Goal: Transaction & Acquisition: Purchase product/service

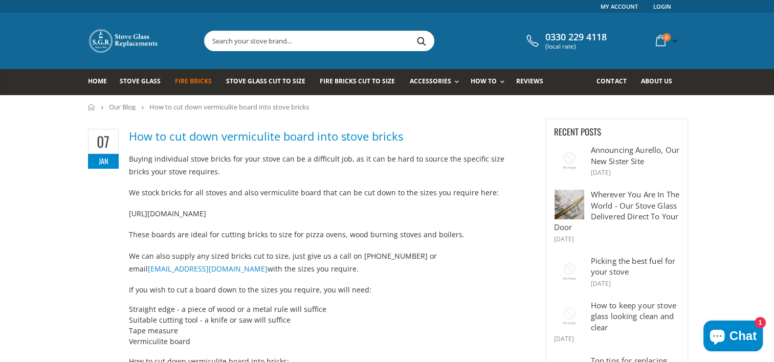
click at [180, 83] on span "Fire Bricks" at bounding box center [193, 81] width 37 height 9
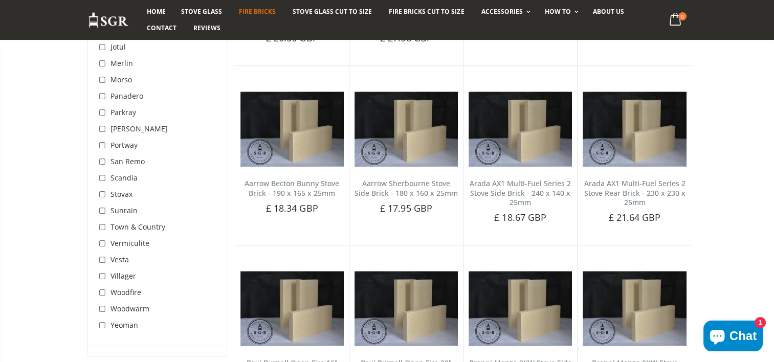
scroll to position [665, 0]
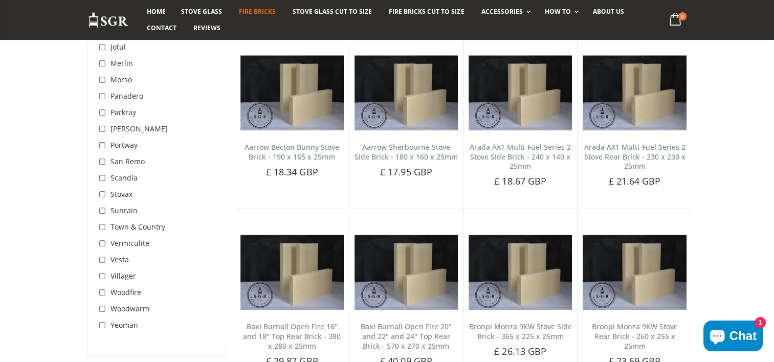
click at [104, 195] on input "checkbox" at bounding box center [103, 195] width 10 height 10
checkbox input "true"
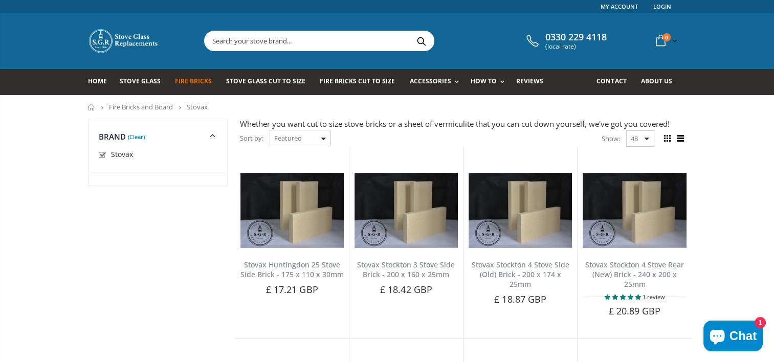
click at [321, 140] on select "Featured Best Selling Name, A-Z Name, Z-A Price, low to high Price, high to low…" at bounding box center [300, 138] width 61 height 16
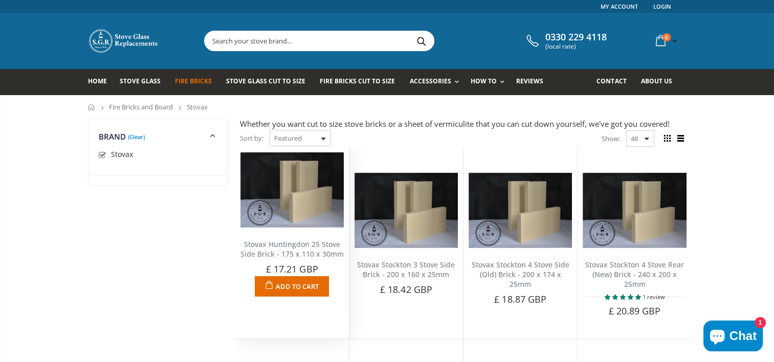
select select "title-ascending"
click at [270, 130] on select "Featured Best Selling Name, A-Z Name, Z-A Price, low to high Price, high to low…" at bounding box center [300, 138] width 61 height 16
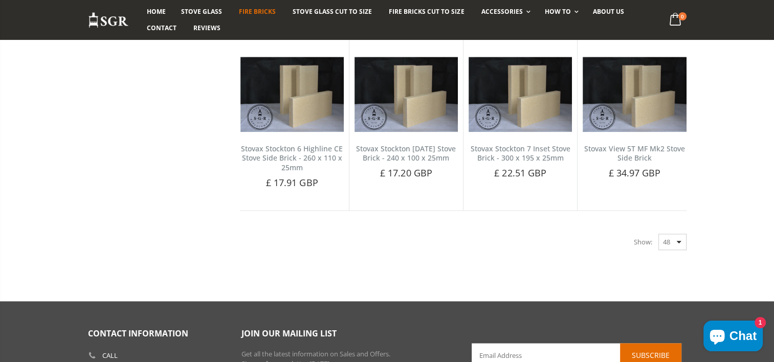
scroll to position [1203, 0]
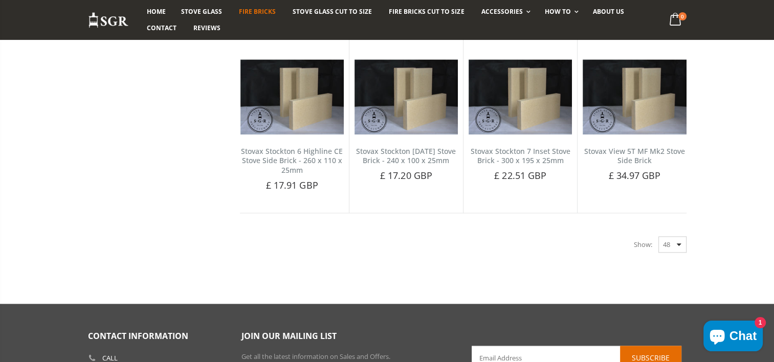
click at [676, 244] on select "48 24 36 All" at bounding box center [672, 244] width 28 height 16
select select "all"
click at [658, 236] on select "48 24 36 All" at bounding box center [672, 244] width 28 height 16
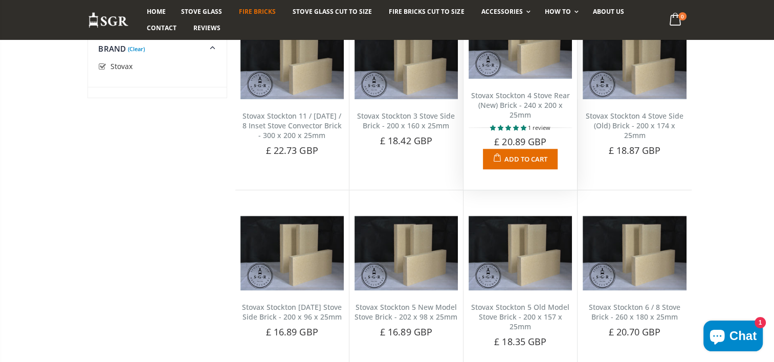
scroll to position [869, 0]
